Goal: Find contact information: Find contact information

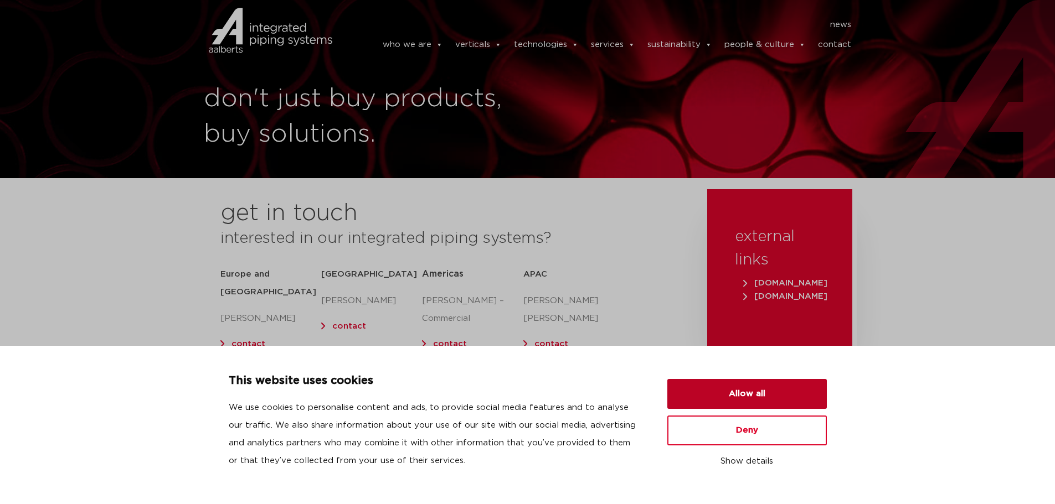
click at [732, 399] on button "Allow all" at bounding box center [746, 394] width 159 height 30
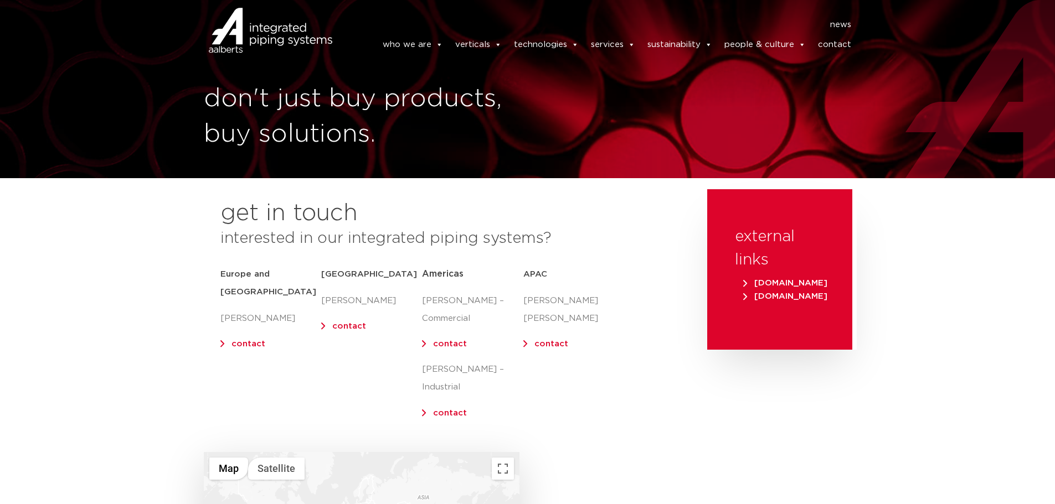
click at [249, 340] on link "contact" at bounding box center [248, 344] width 34 height 8
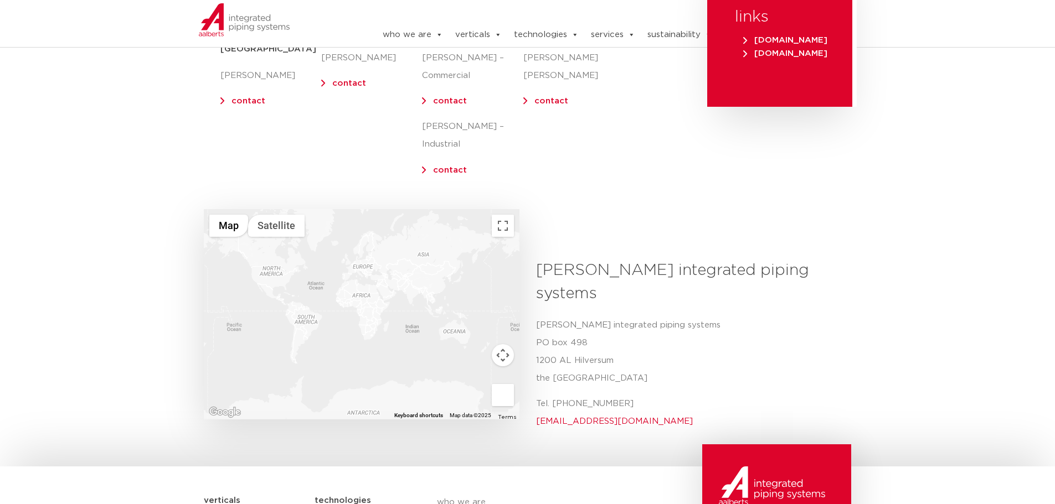
scroll to position [210, 0]
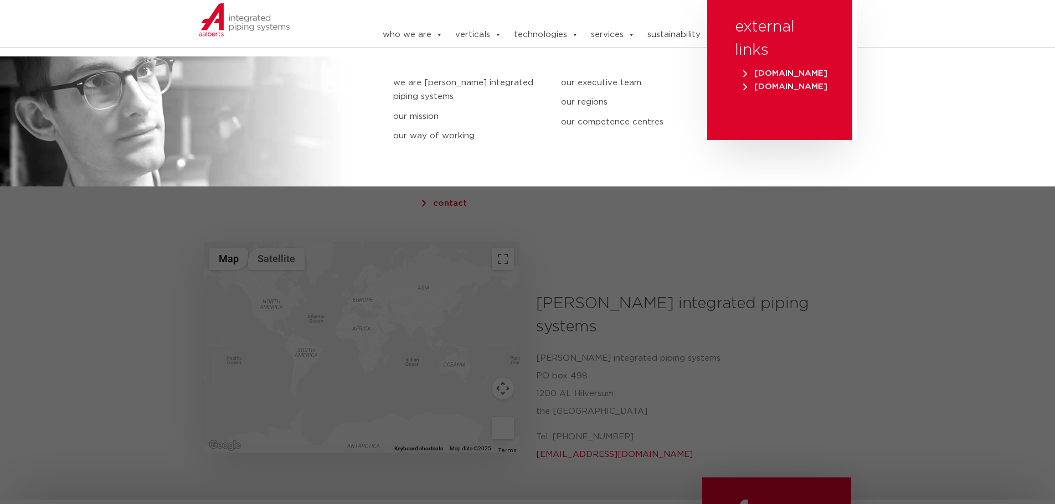
click at [588, 81] on link "our executive team" at bounding box center [636, 83] width 151 height 14
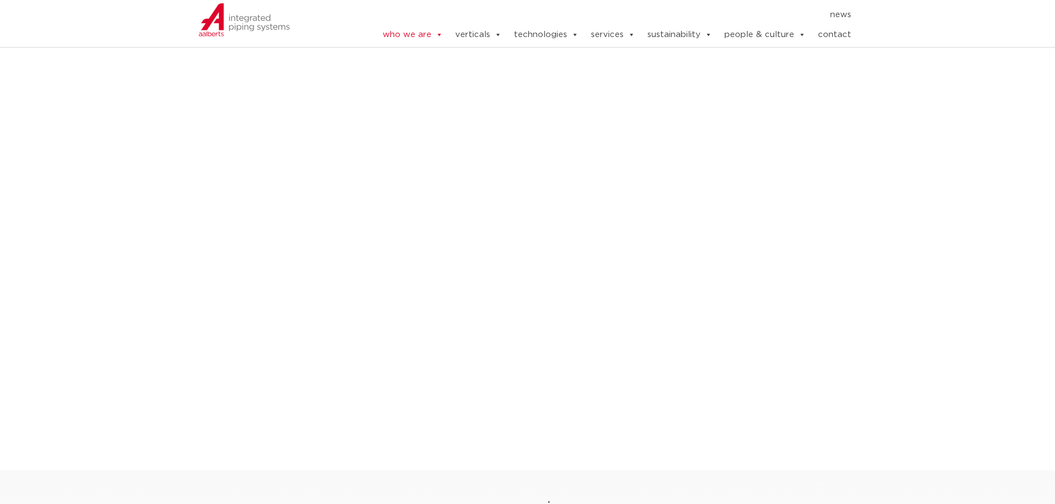
scroll to position [627, 0]
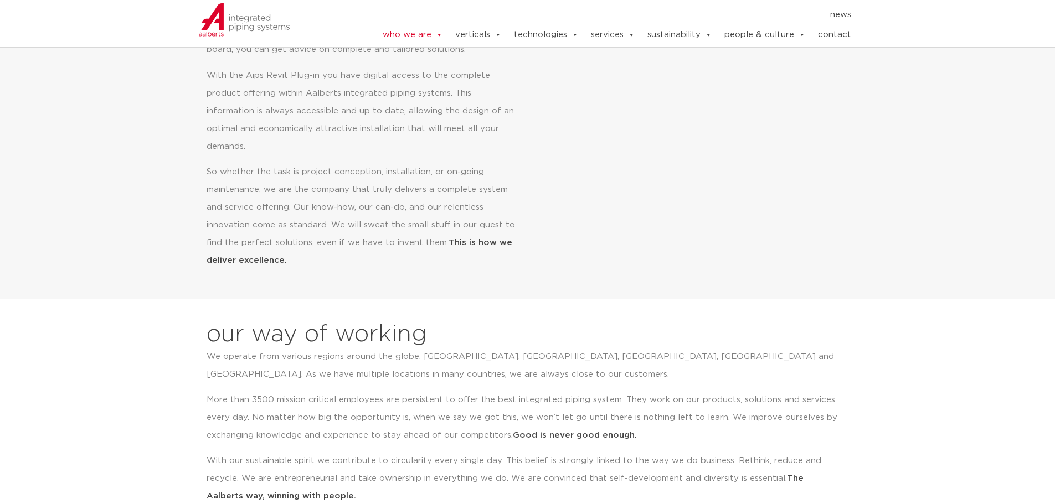
click at [837, 32] on link "contact" at bounding box center [834, 35] width 33 height 22
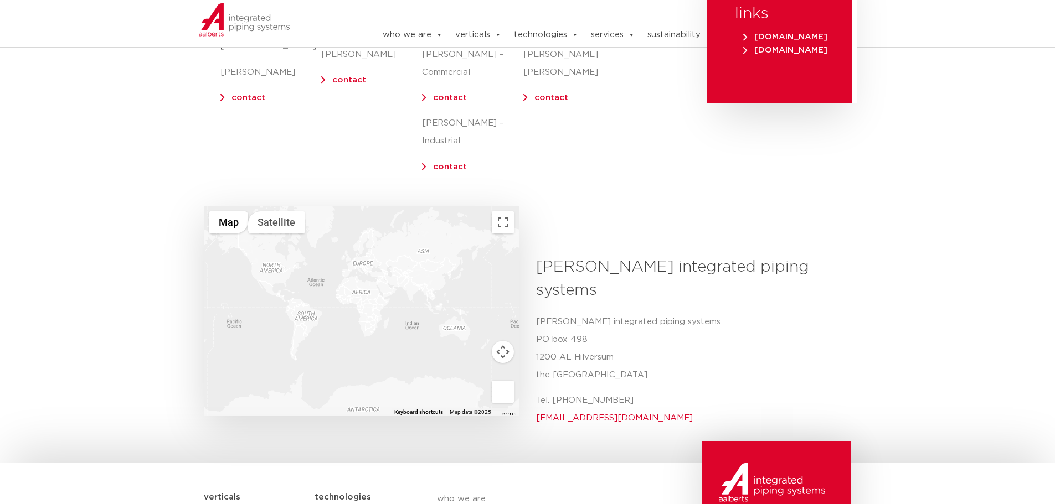
scroll to position [277, 0]
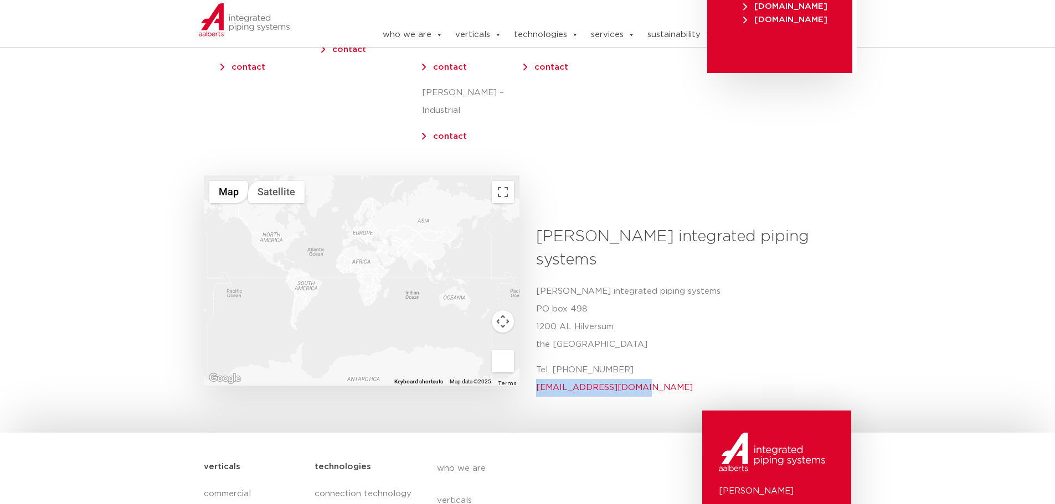
drag, startPoint x: 642, startPoint y: 350, endPoint x: 559, endPoint y: 352, distance: 82.5
click at [537, 362] on p "Tel. +31 (0) 35 6884 211 info@aalberts-ips.com" at bounding box center [689, 379] width 307 height 35
copy link "[EMAIL_ADDRESS][DOMAIN_NAME]"
